Goal: Navigation & Orientation: Understand site structure

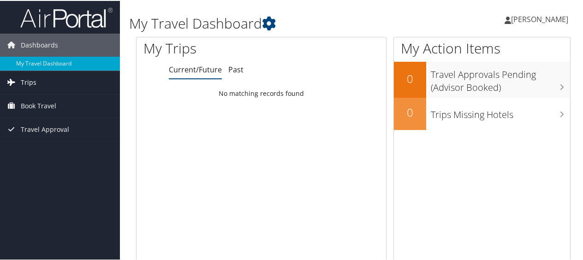
click at [30, 77] on span "Trips" at bounding box center [29, 81] width 16 height 23
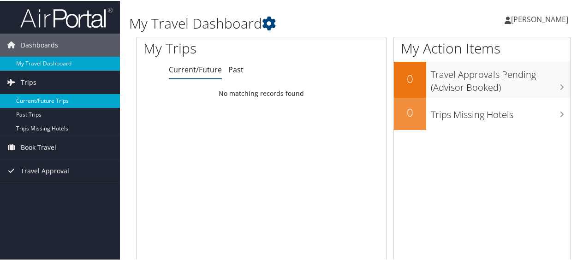
click at [43, 102] on link "Current/Future Trips" at bounding box center [60, 100] width 120 height 14
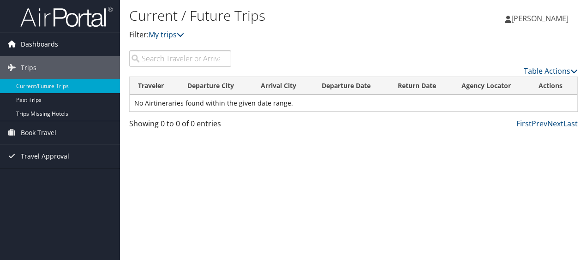
click at [66, 41] on link "Dashboards" at bounding box center [60, 44] width 120 height 23
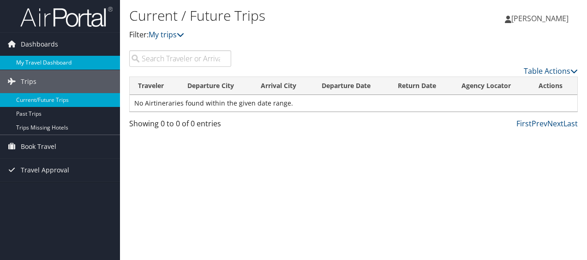
click at [47, 59] on link "My Travel Dashboard" at bounding box center [60, 63] width 120 height 14
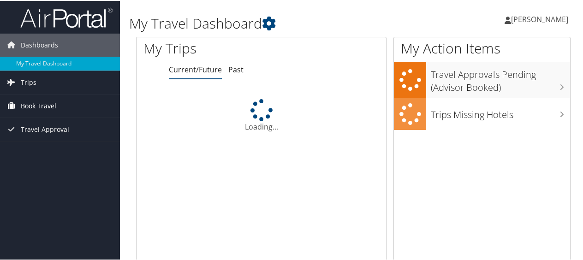
click at [11, 97] on link "Book Travel" at bounding box center [60, 105] width 120 height 23
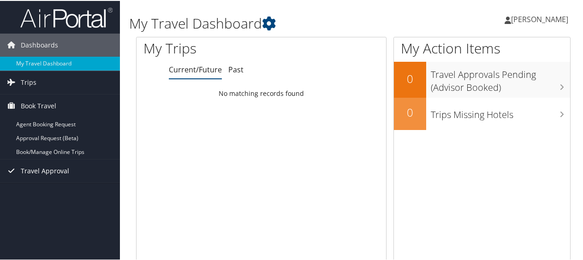
click at [21, 171] on span "Travel Approval" at bounding box center [45, 170] width 48 height 23
